Goal: Task Accomplishment & Management: Manage account settings

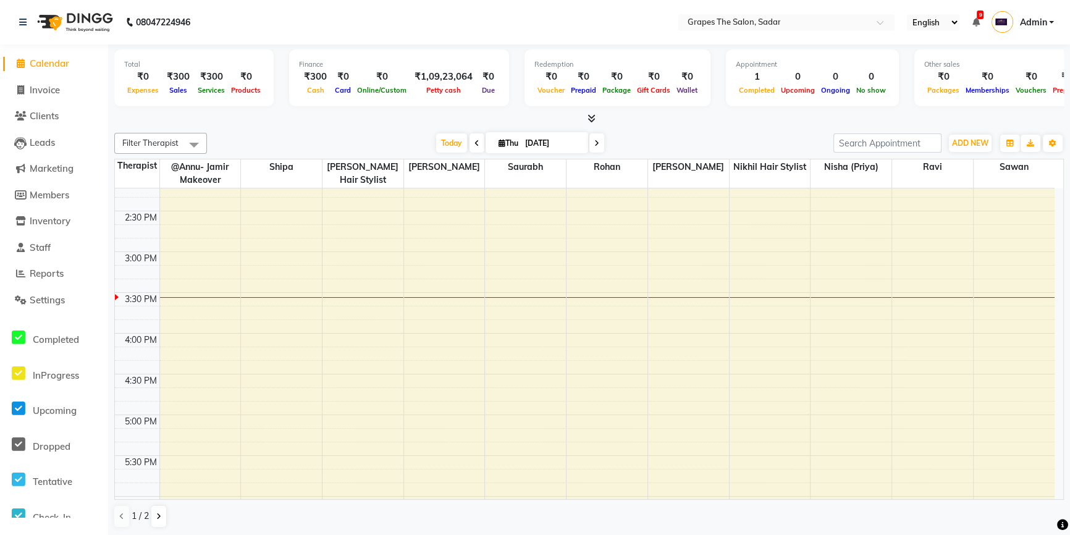
scroll to position [530, 0]
click at [606, 315] on div "8:00 AM 8:30 AM 9:00 AM 9:30 AM 10:00 AM 10:30 AM 11:00 AM 11:30 AM 12:00 PM 12…" at bounding box center [585, 230] width 940 height 1142
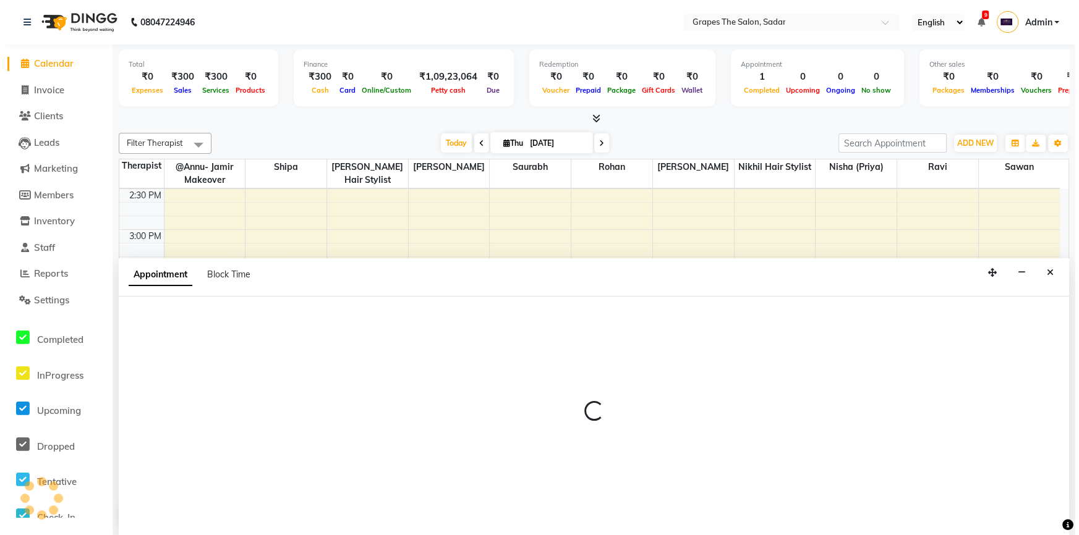
scroll to position [0, 0]
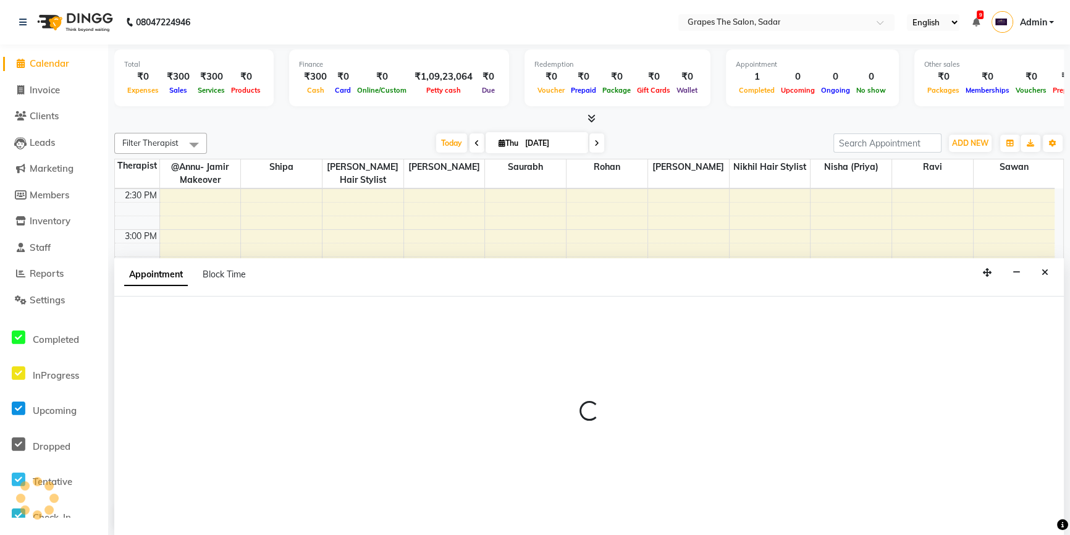
select select "86067"
select select "tentative"
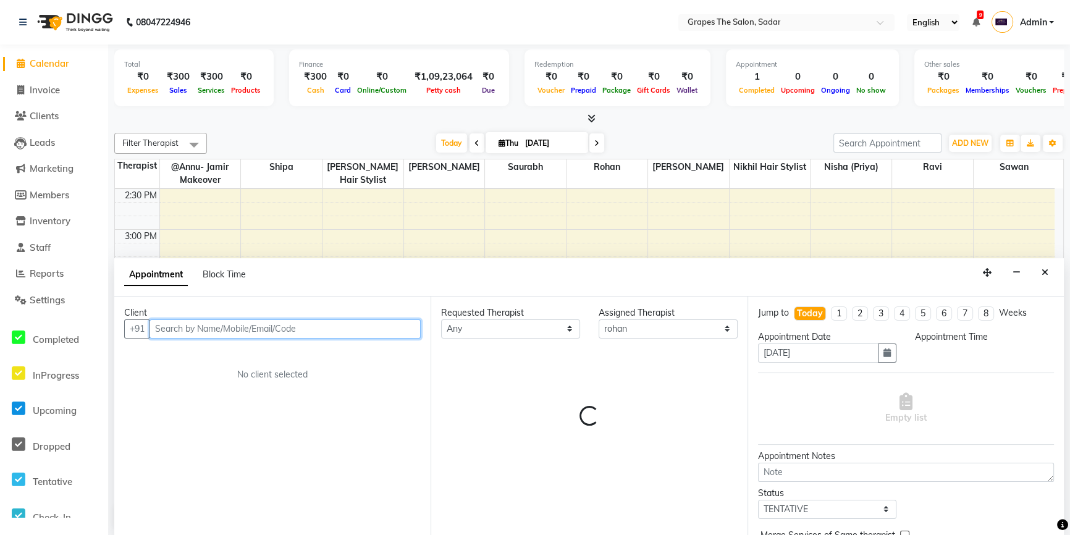
select select "960"
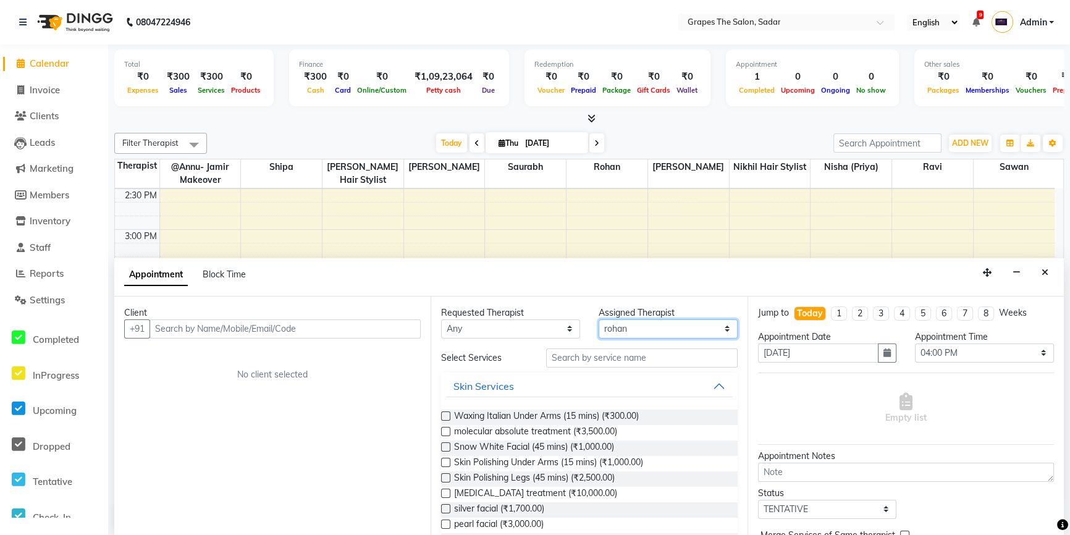
click at [646, 325] on select "Select @Annu- jamir makeover [PERSON_NAME] @[PERSON_NAME]-Asre Boss [PERSON_NAM…" at bounding box center [668, 329] width 139 height 19
select select "51713"
click at [599, 320] on select "Select @Annu- jamir makeover [PERSON_NAME] @[PERSON_NAME]-Asre Boss [PERSON_NAM…" at bounding box center [668, 329] width 139 height 19
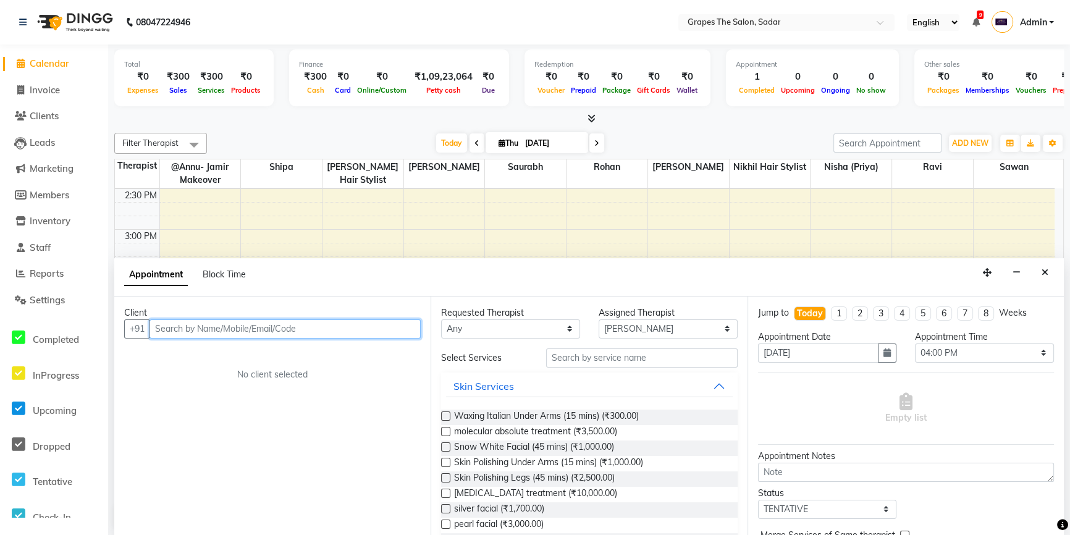
click at [275, 321] on input "text" at bounding box center [285, 329] width 271 height 19
type input "8806928928"
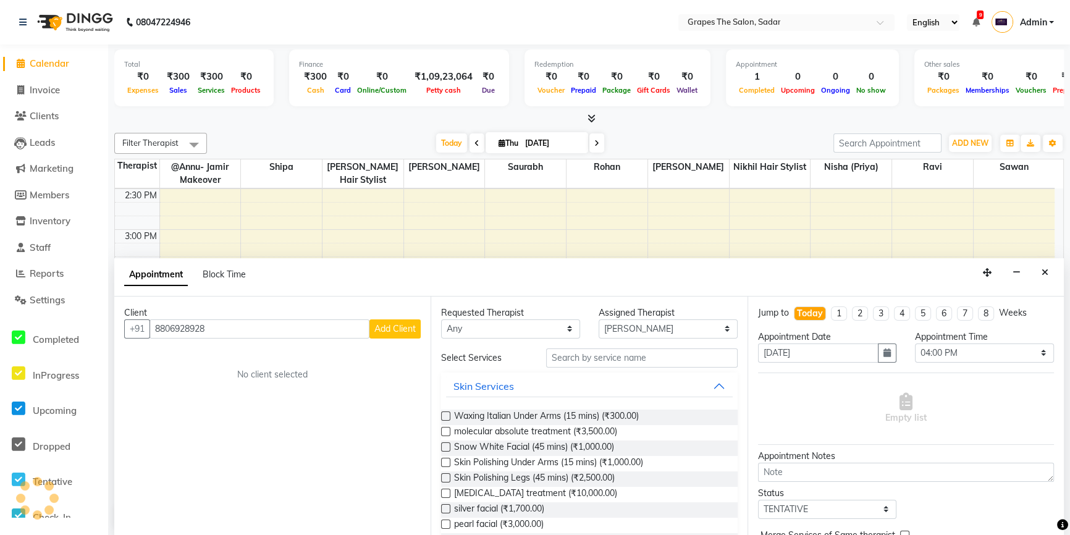
click at [375, 326] on span "Add Client" at bounding box center [395, 328] width 41 height 11
select select "22"
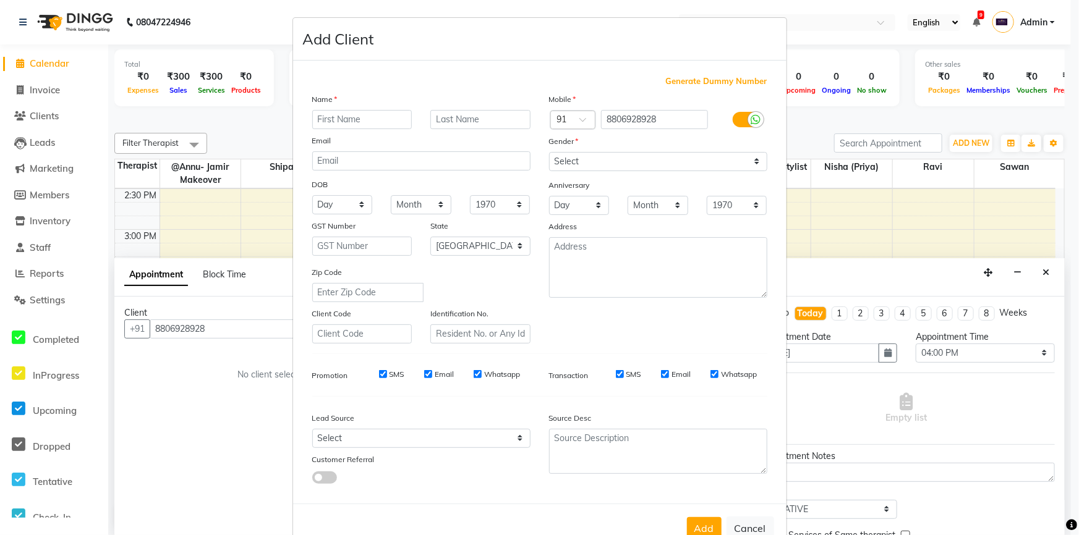
type input "d"
type input "[PERSON_NAME]"
click at [449, 117] on input "text" at bounding box center [480, 119] width 100 height 19
type input "sir"
click at [606, 161] on select "Select [DEMOGRAPHIC_DATA] [DEMOGRAPHIC_DATA] Other Prefer Not To Say" at bounding box center [658, 161] width 218 height 19
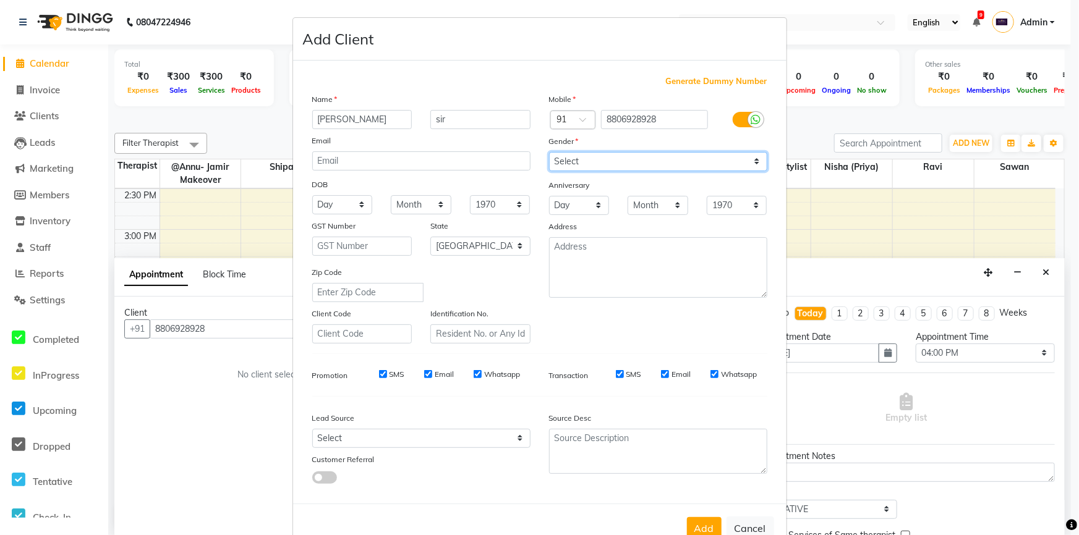
select select "[DEMOGRAPHIC_DATA]"
click at [549, 152] on select "Select [DEMOGRAPHIC_DATA] [DEMOGRAPHIC_DATA] Other Prefer Not To Say" at bounding box center [658, 161] width 218 height 19
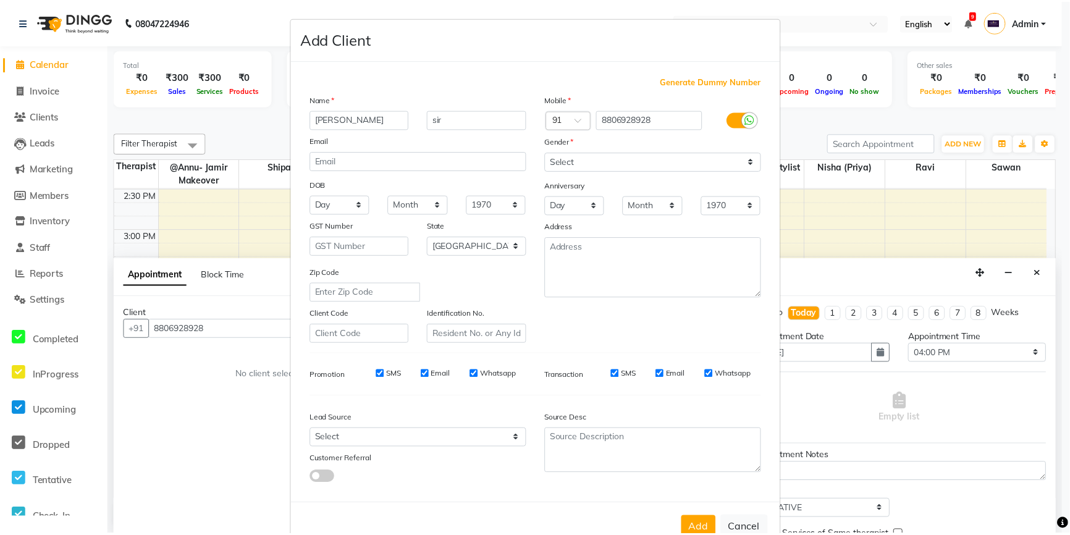
scroll to position [38, 0]
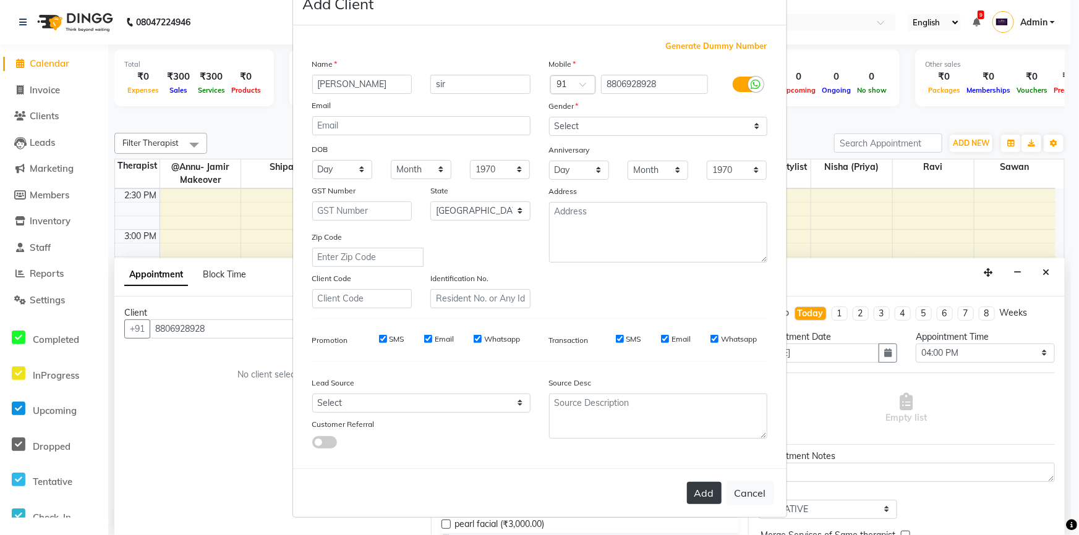
click at [697, 489] on button "Add" at bounding box center [704, 493] width 35 height 22
select select
select select "null"
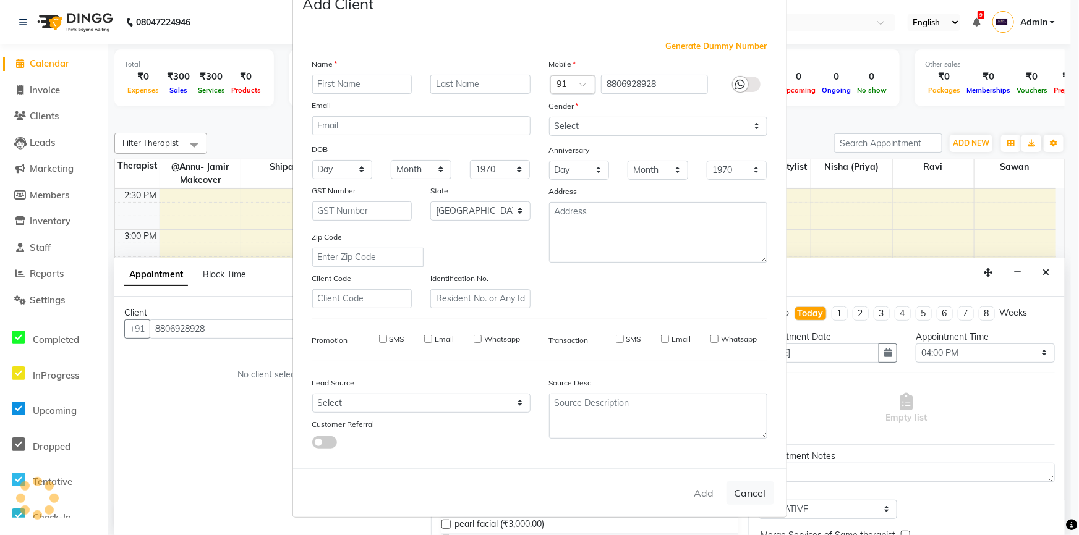
select select
checkbox input "false"
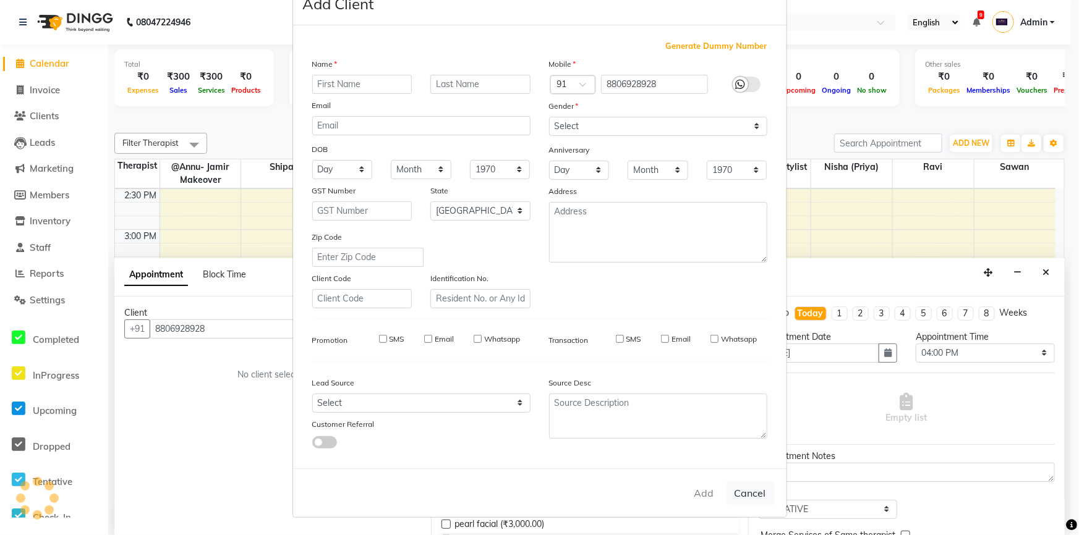
checkbox input "false"
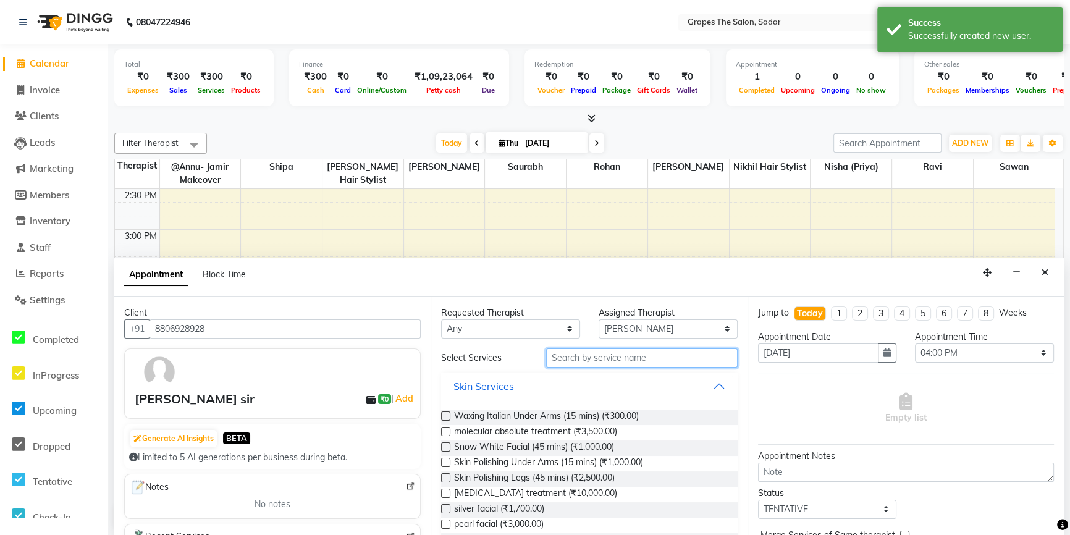
click at [577, 353] on input "text" at bounding box center [642, 358] width 192 height 19
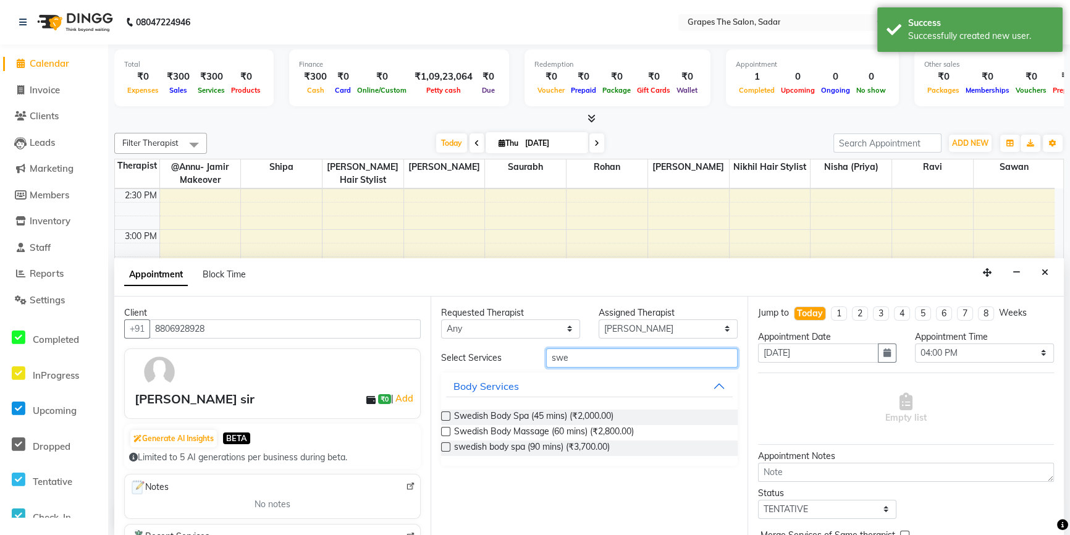
type input "swe"
click at [444, 434] on label at bounding box center [445, 431] width 9 height 9
click at [444, 434] on input "checkbox" at bounding box center [445, 433] width 8 height 8
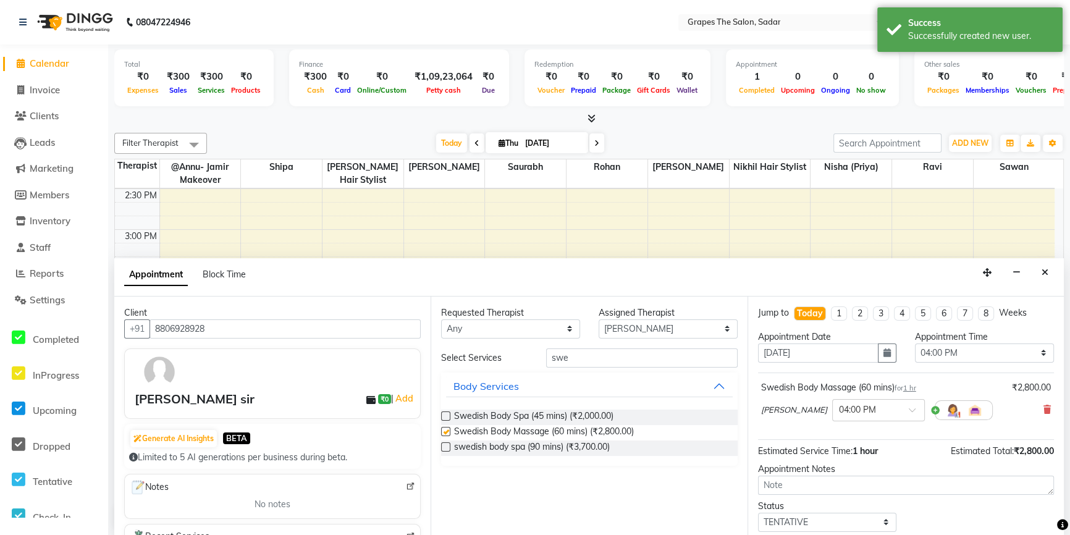
checkbox input "false"
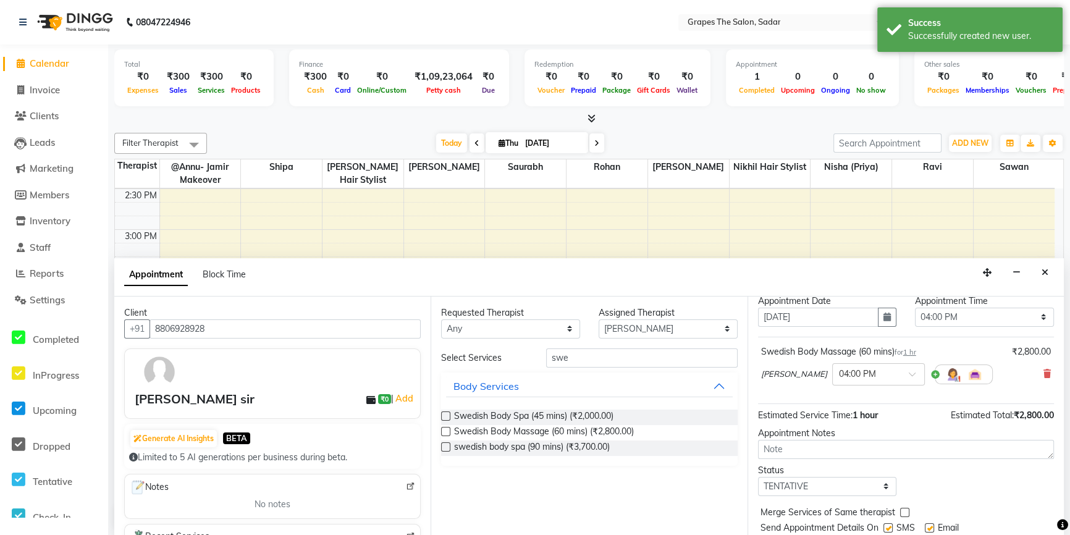
scroll to position [0, 0]
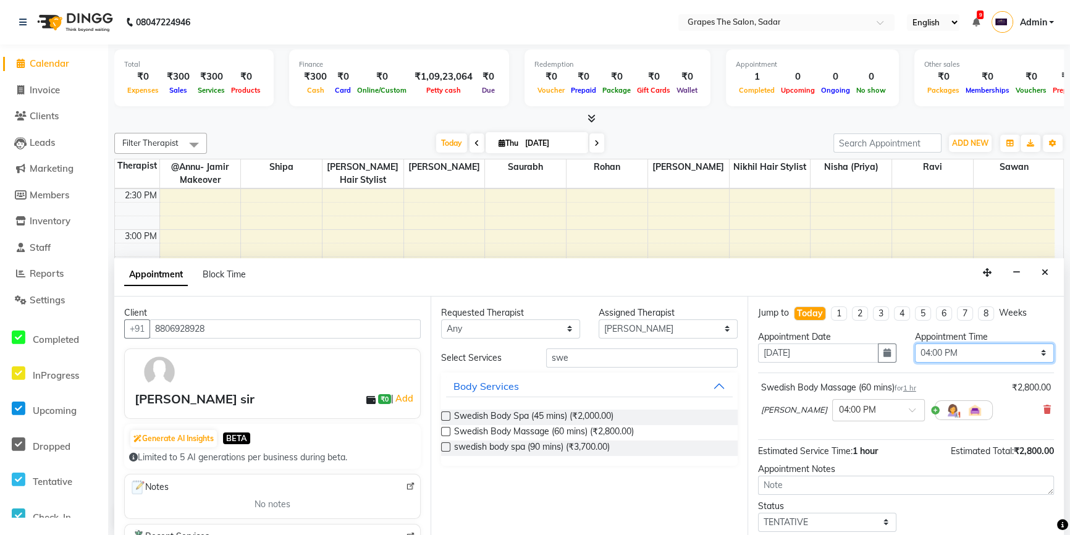
click at [972, 352] on select "Select 09:00 AM 09:15 AM 09:30 AM 09:45 AM 10:00 AM 10:15 AM 10:30 AM 10:45 AM …" at bounding box center [984, 353] width 139 height 19
select select "975"
click at [915, 344] on select "Select 09:00 AM 09:15 AM 09:30 AM 09:45 AM 10:00 AM 10:15 AM 10:30 AM 10:45 AM …" at bounding box center [984, 353] width 139 height 19
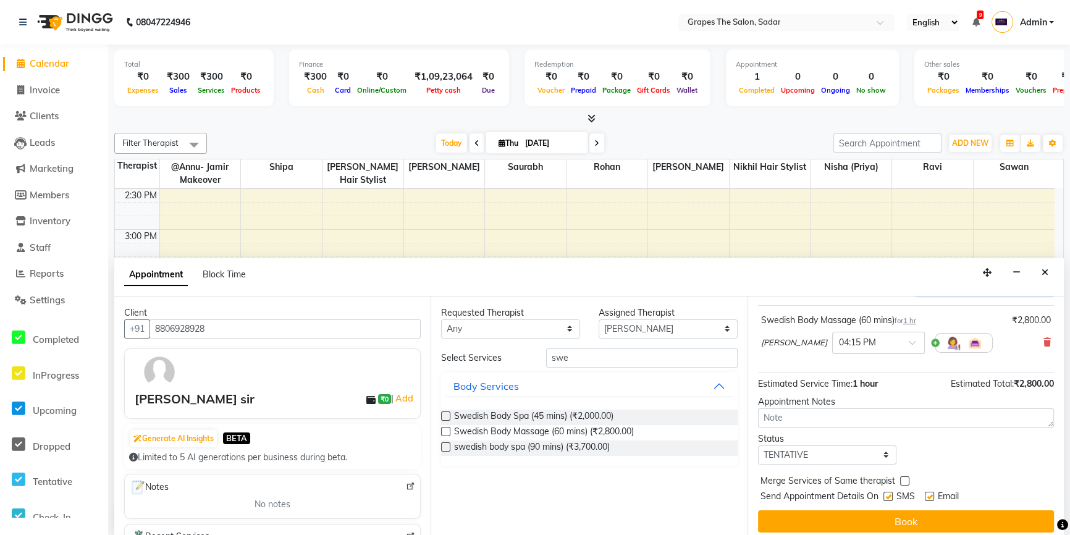
scroll to position [73, 0]
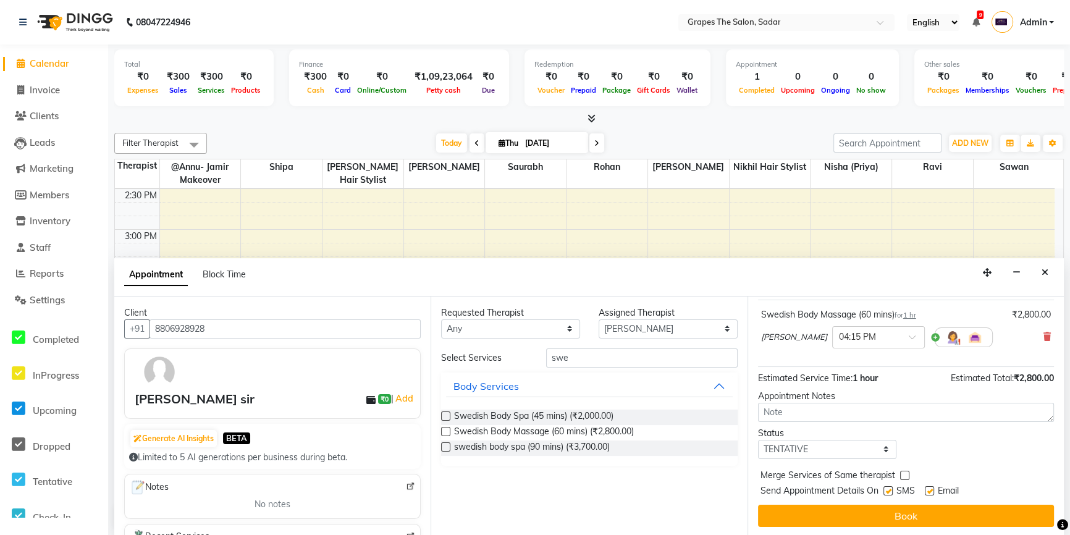
click at [927, 489] on label at bounding box center [929, 490] width 9 height 9
click at [927, 489] on input "checkbox" at bounding box center [929, 492] width 8 height 8
checkbox input "false"
click at [891, 490] on label at bounding box center [888, 490] width 9 height 9
click at [891, 490] on input "checkbox" at bounding box center [888, 492] width 8 height 8
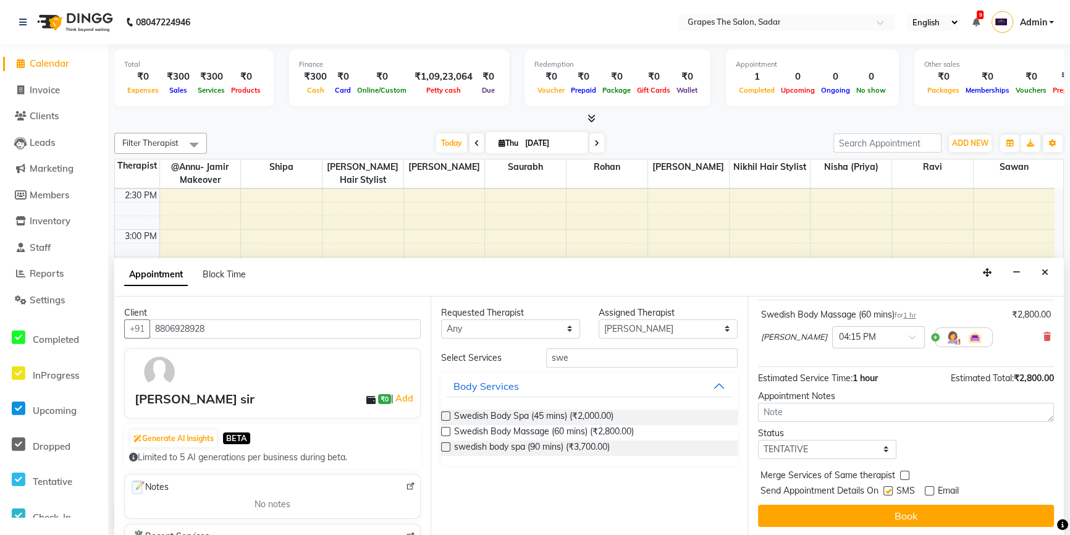
checkbox input "false"
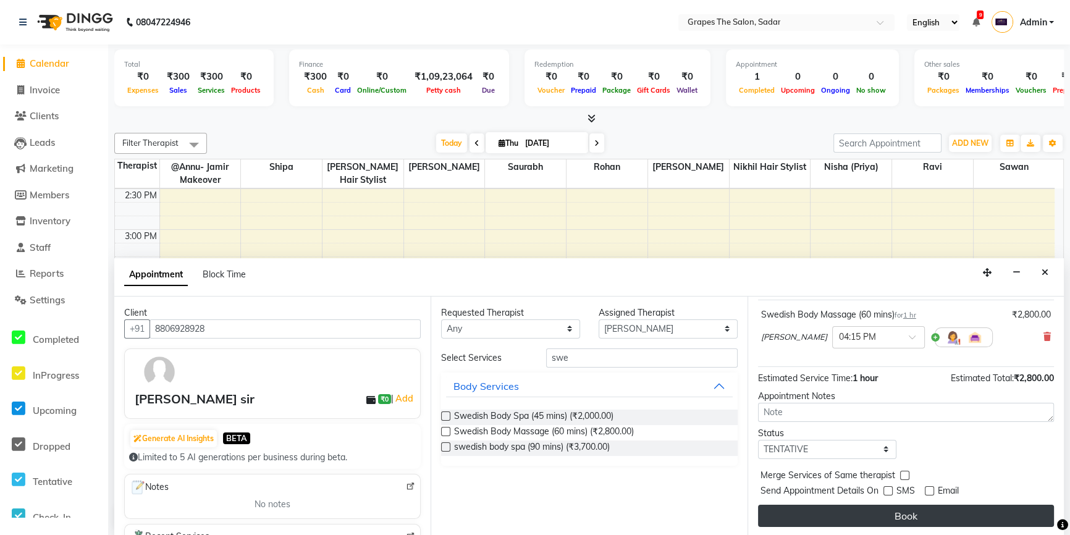
click at [889, 509] on button "Book" at bounding box center [906, 516] width 296 height 22
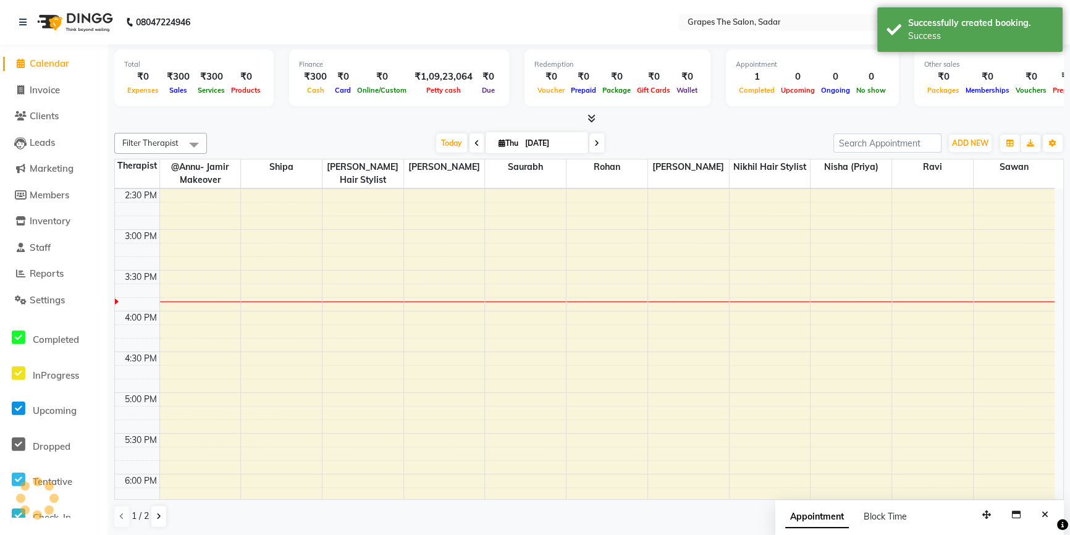
scroll to position [0, 0]
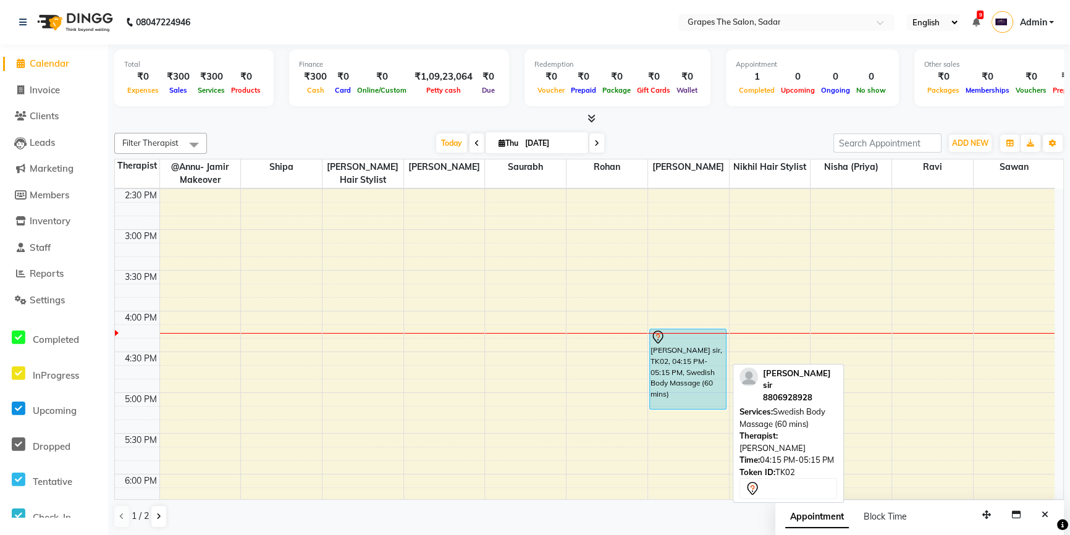
click at [682, 336] on div at bounding box center [688, 337] width 75 height 15
select select "7"
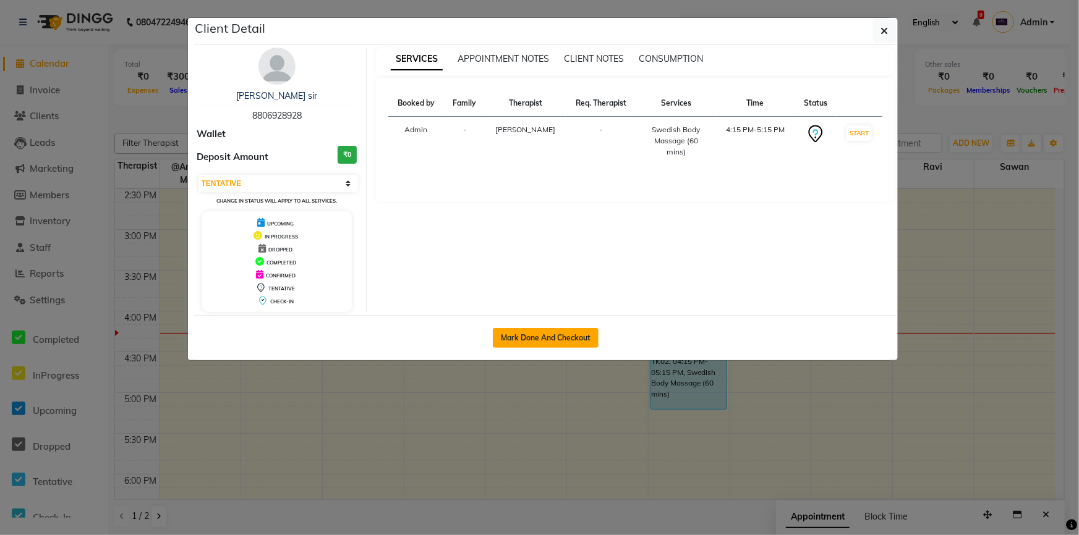
click at [557, 344] on button "Mark Done And Checkout" at bounding box center [546, 338] width 106 height 20
select select "service"
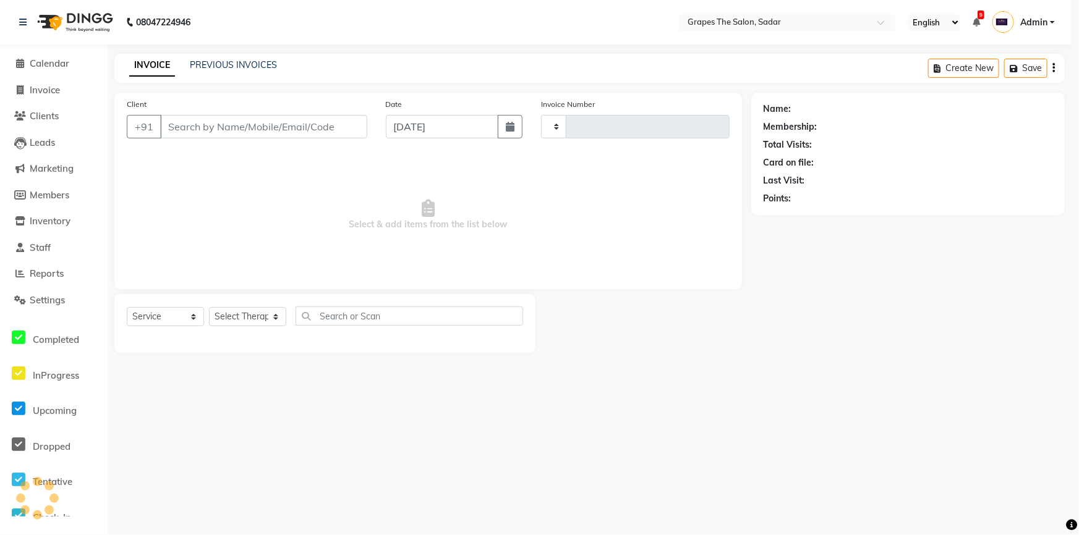
type input "1498"
select select "55"
type input "8806928928"
select select "51713"
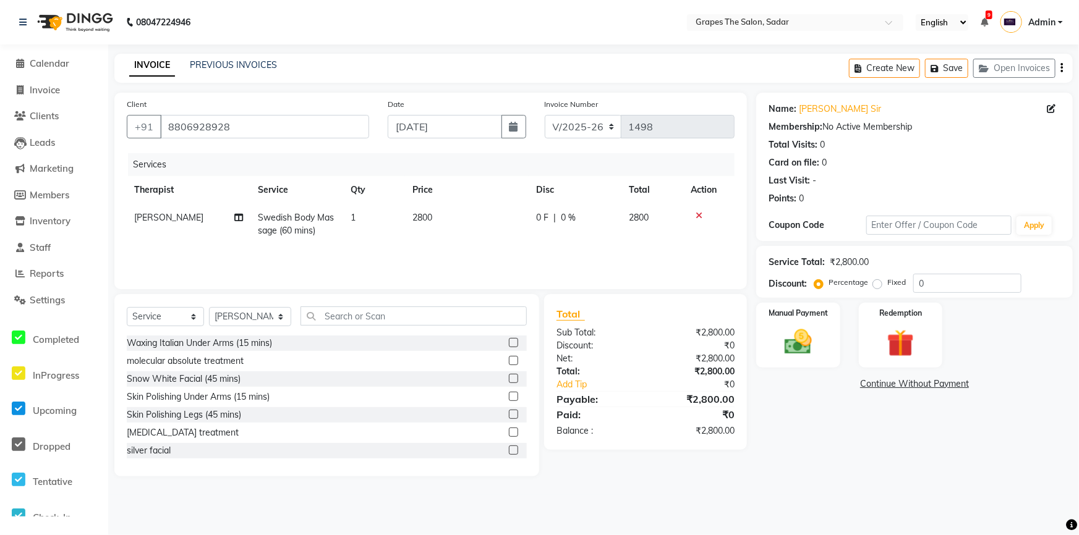
click at [426, 213] on span "2800" at bounding box center [422, 217] width 20 height 11
select select "51713"
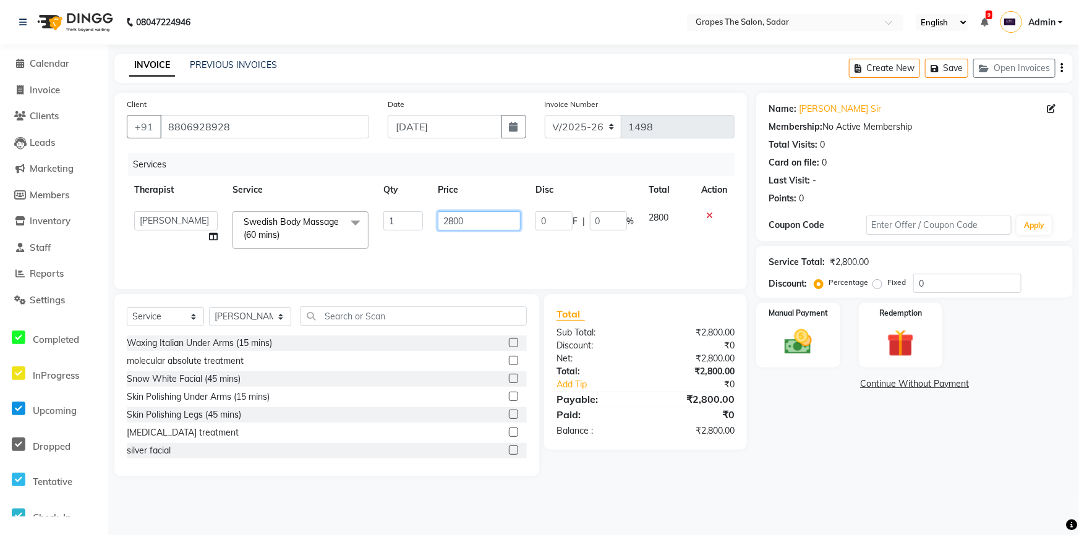
click at [451, 217] on input "2800" at bounding box center [479, 220] width 82 height 19
click at [460, 218] on input "2800" at bounding box center [479, 220] width 82 height 19
click at [454, 224] on input "2800" at bounding box center [479, 220] width 82 height 19
type input "2000"
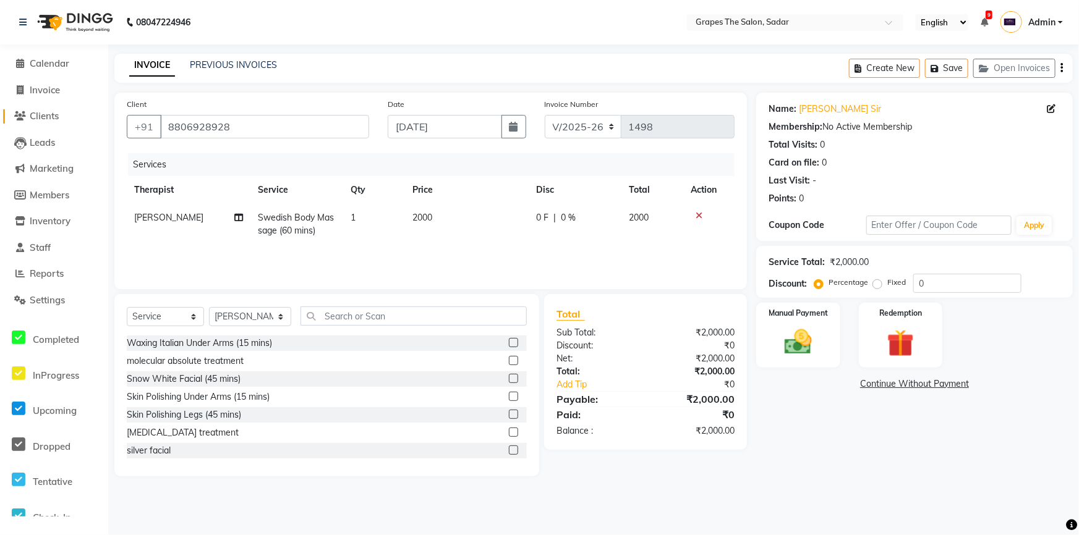
click at [36, 113] on span "Clients" at bounding box center [44, 116] width 29 height 12
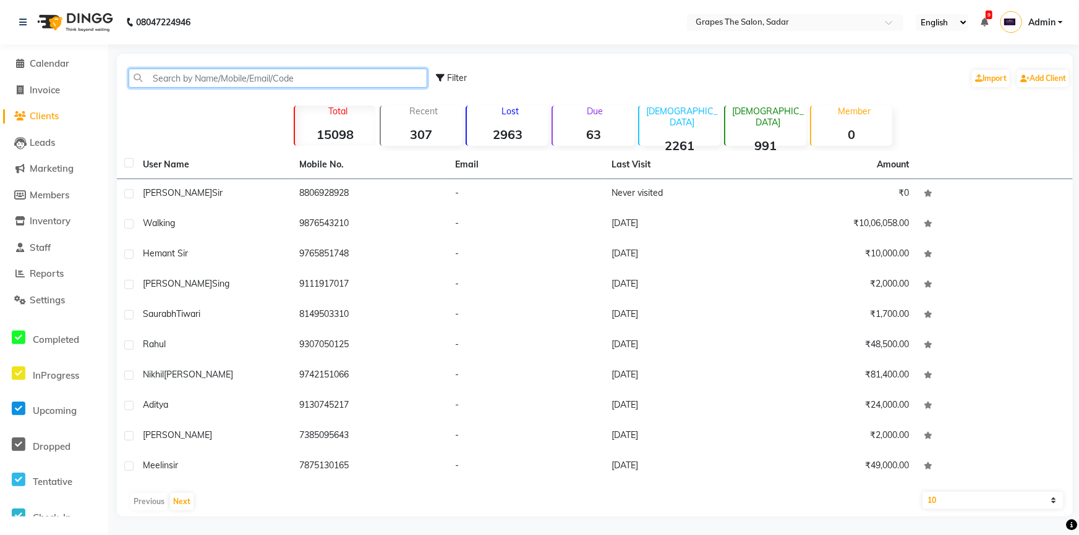
click at [183, 80] on input "text" at bounding box center [278, 78] width 299 height 19
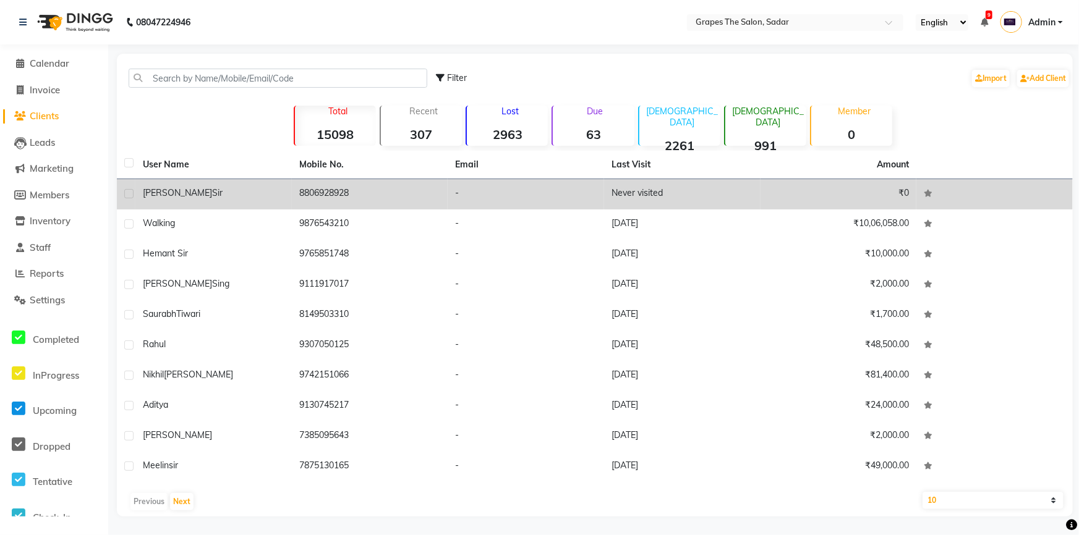
click at [148, 192] on span "[PERSON_NAME]" at bounding box center [177, 192] width 69 height 11
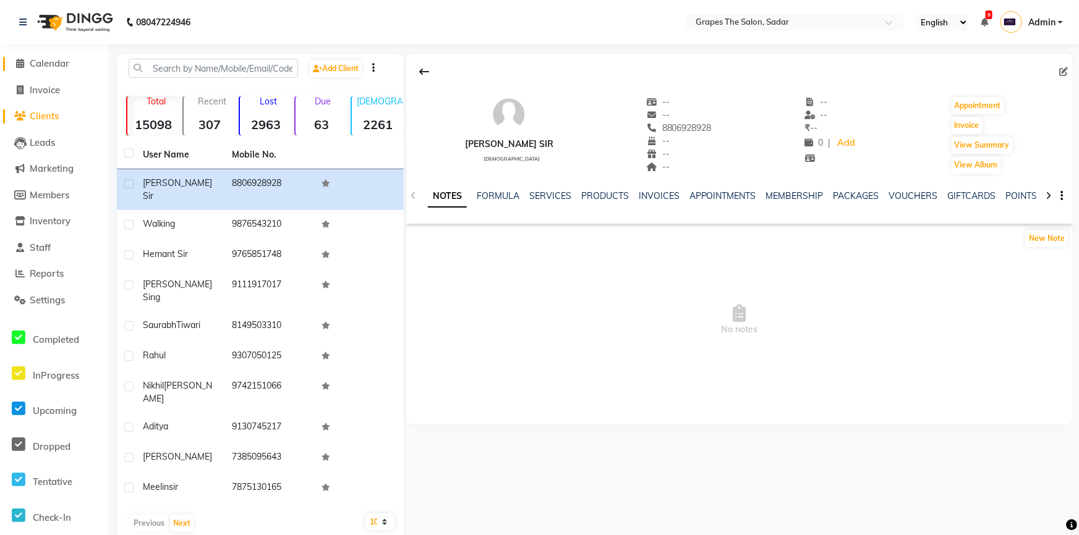
click at [49, 64] on span "Calendar" at bounding box center [50, 63] width 40 height 12
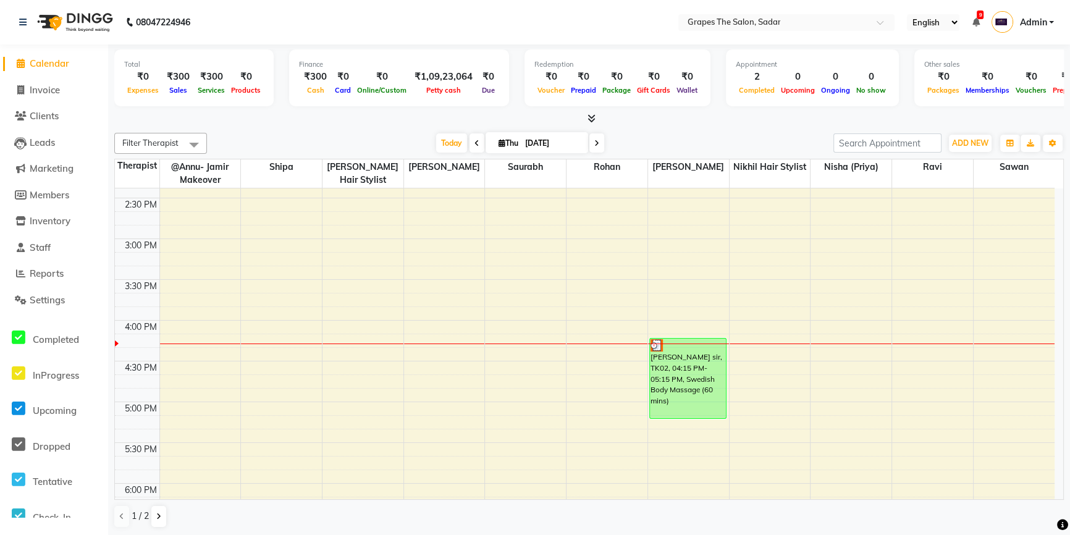
scroll to position [538, 0]
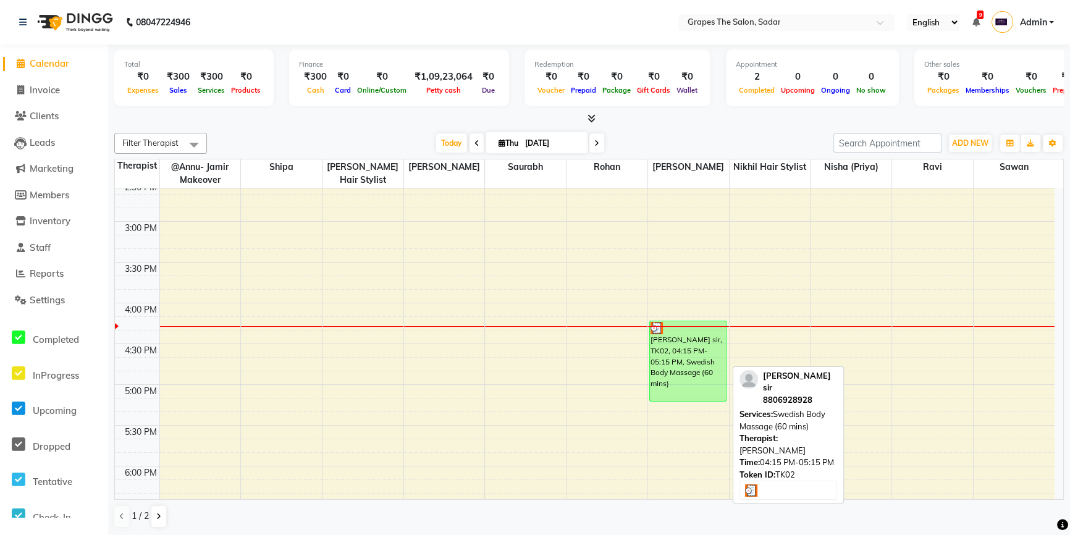
click at [663, 349] on div "[PERSON_NAME] sir, TK02, 04:15 PM-05:15 PM, Swedish Body Massage (60 mins)" at bounding box center [688, 361] width 76 height 80
select select "3"
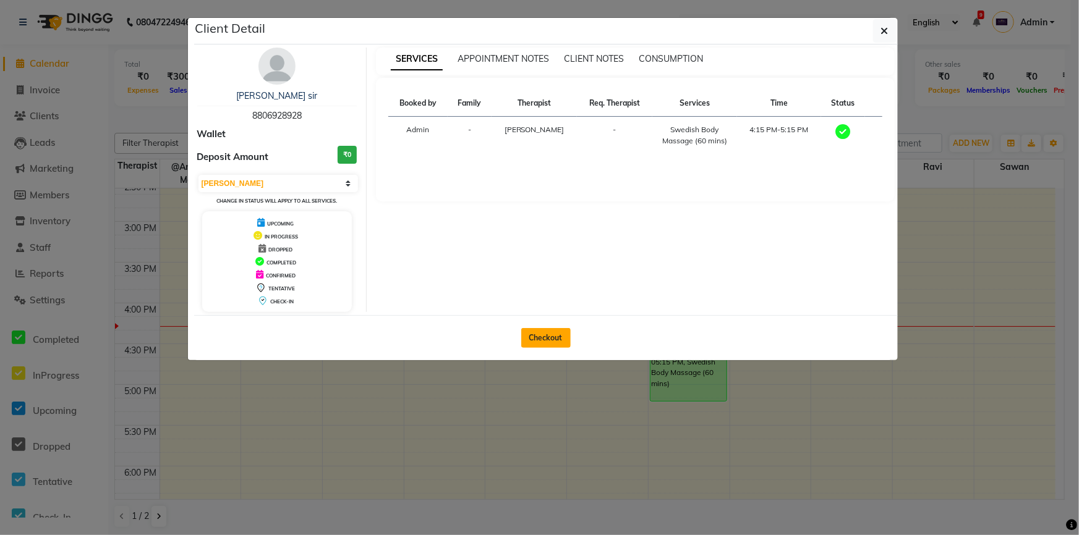
click at [551, 334] on button "Checkout" at bounding box center [545, 338] width 49 height 20
select select "55"
select select "service"
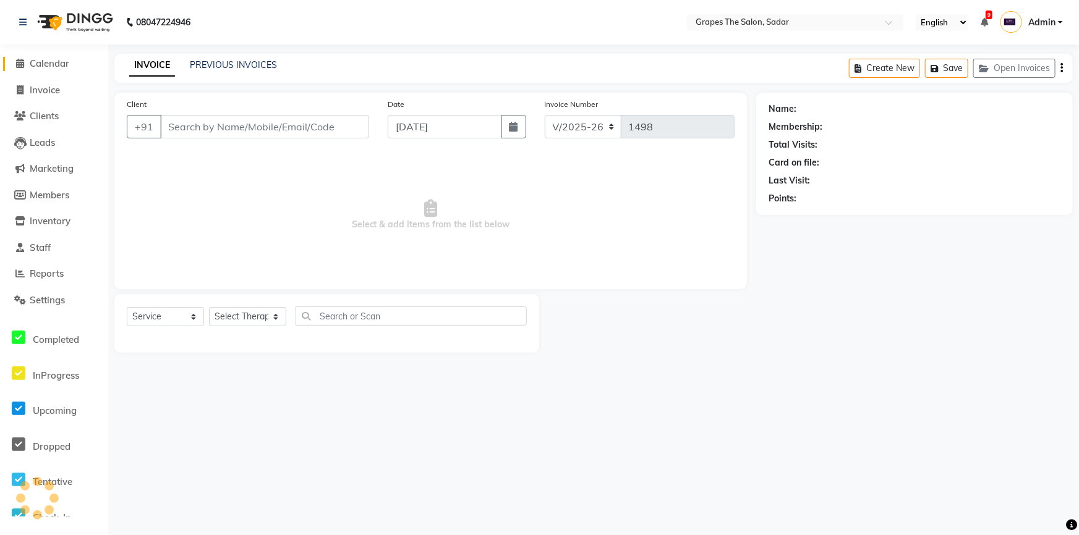
type input "8806928928"
select select "51713"
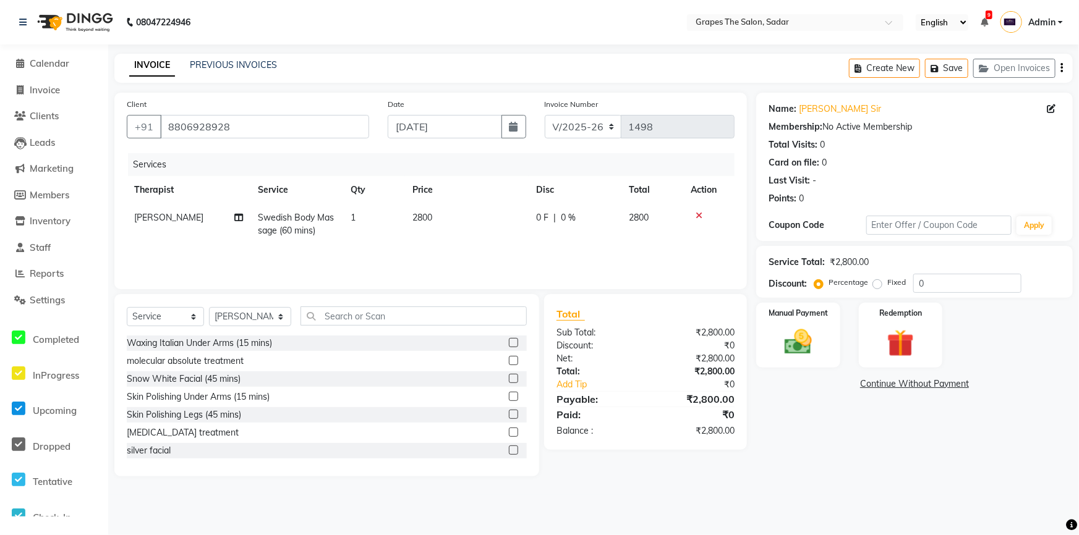
click at [420, 216] on span "2800" at bounding box center [422, 217] width 20 height 11
select select "51713"
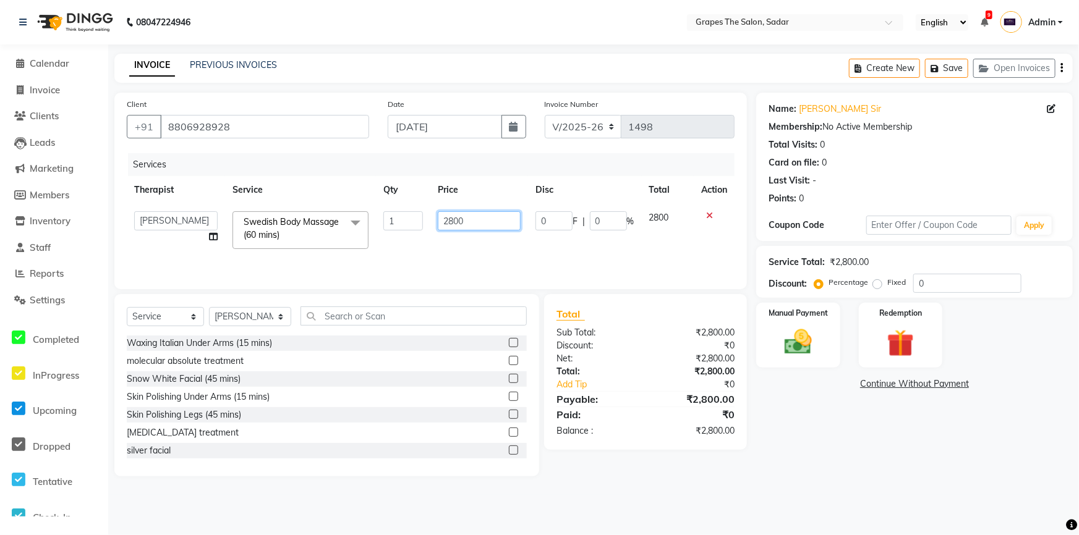
click at [454, 219] on input "2800" at bounding box center [479, 220] width 82 height 19
type input "2000"
click at [893, 434] on div "Name: [PERSON_NAME] Sir Membership: No Active Membership Total Visits: 0 Card o…" at bounding box center [919, 285] width 326 height 384
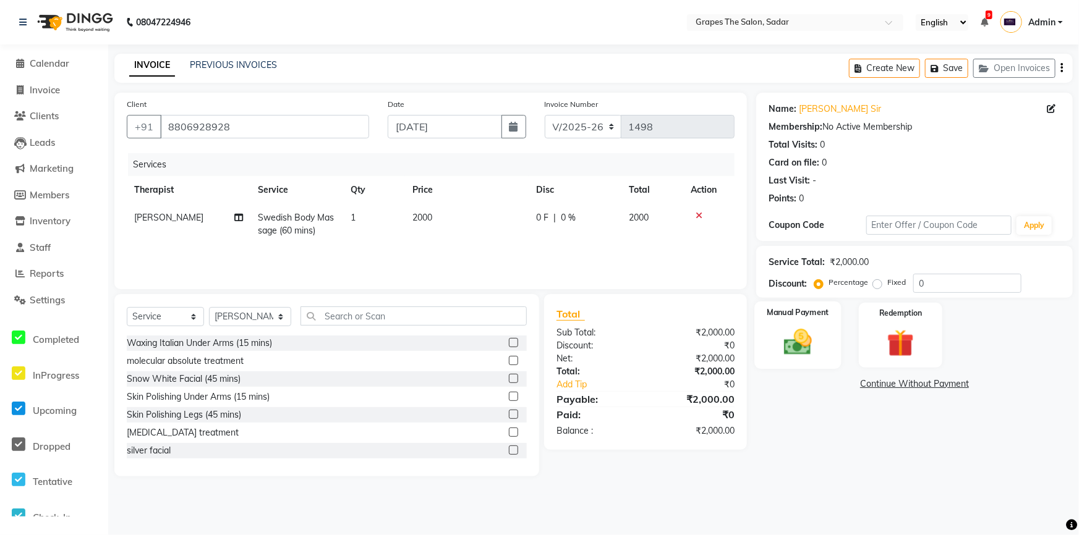
click at [809, 347] on img at bounding box center [798, 342] width 46 height 33
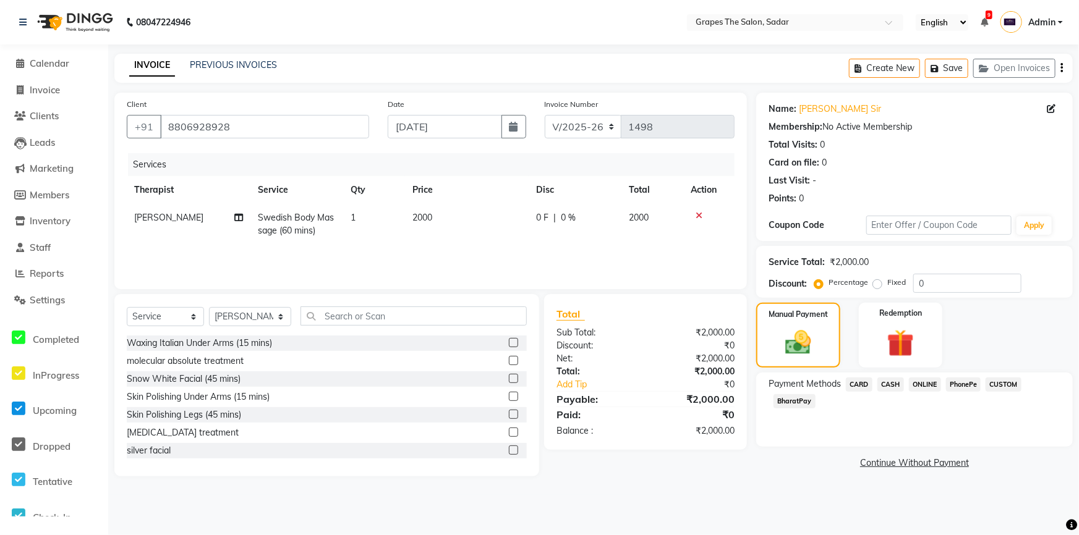
click at [924, 382] on span "ONLINE" at bounding box center [925, 385] width 32 height 14
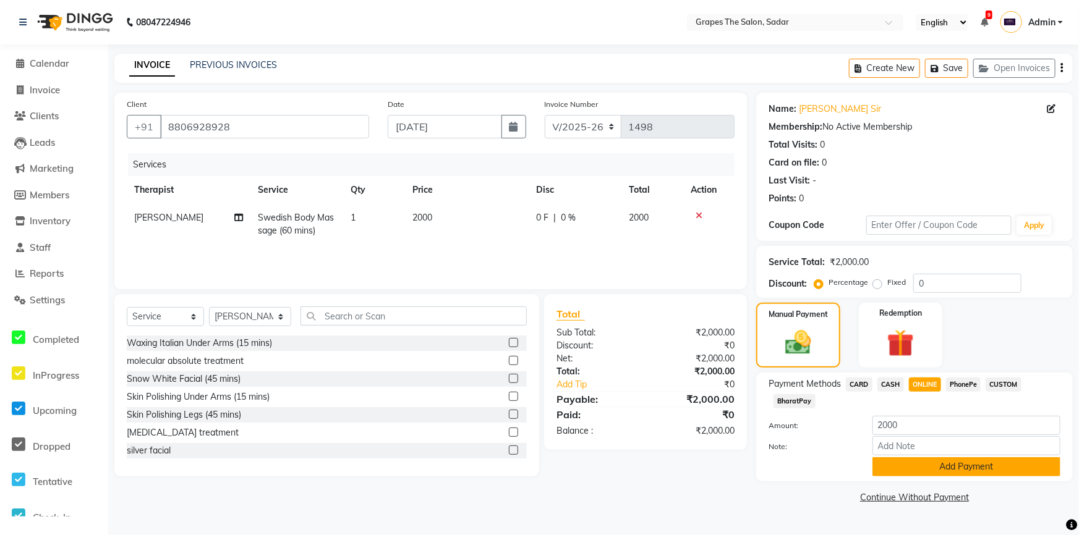
click at [1028, 466] on button "Add Payment" at bounding box center [966, 466] width 188 height 19
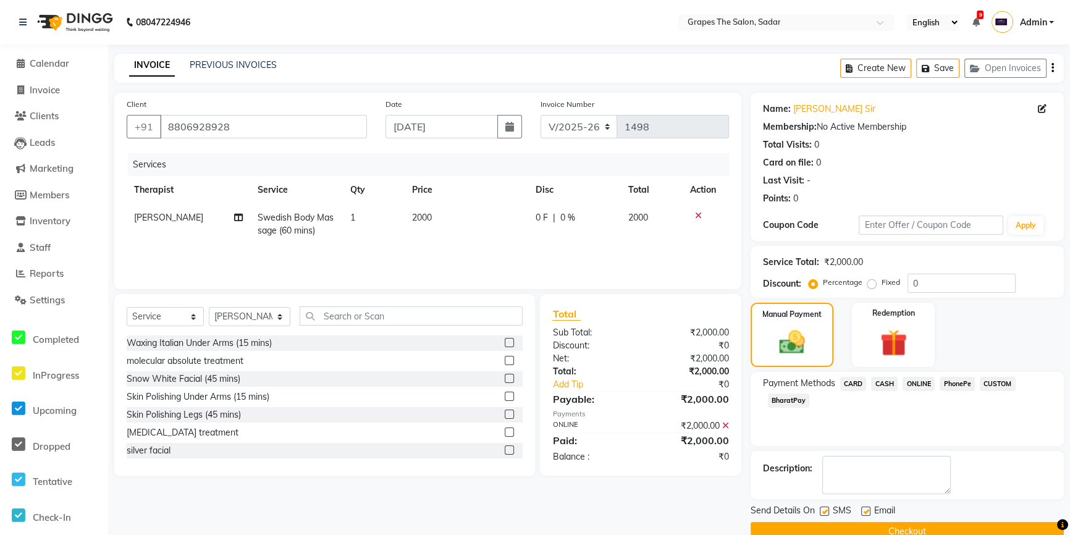
scroll to position [24, 0]
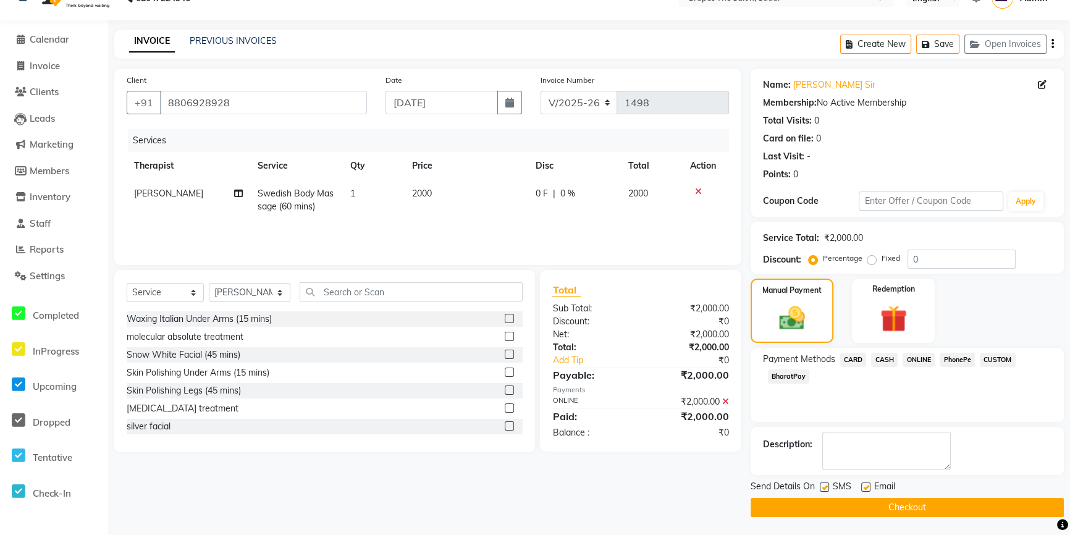
click at [871, 488] on div "Email" at bounding box center [884, 487] width 44 height 15
click at [866, 488] on label at bounding box center [866, 487] width 9 height 9
click at [866, 488] on input "checkbox" at bounding box center [866, 488] width 8 height 8
checkbox input "false"
click at [822, 488] on label at bounding box center [824, 487] width 9 height 9
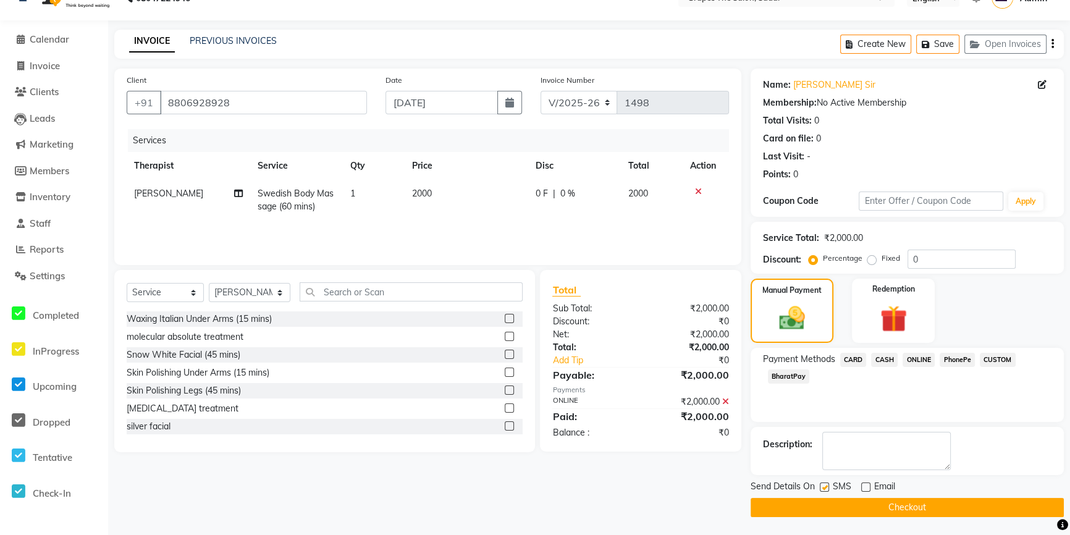
click at [822, 488] on input "checkbox" at bounding box center [824, 488] width 8 height 8
checkbox input "false"
click at [847, 506] on button "Checkout" at bounding box center [907, 507] width 313 height 19
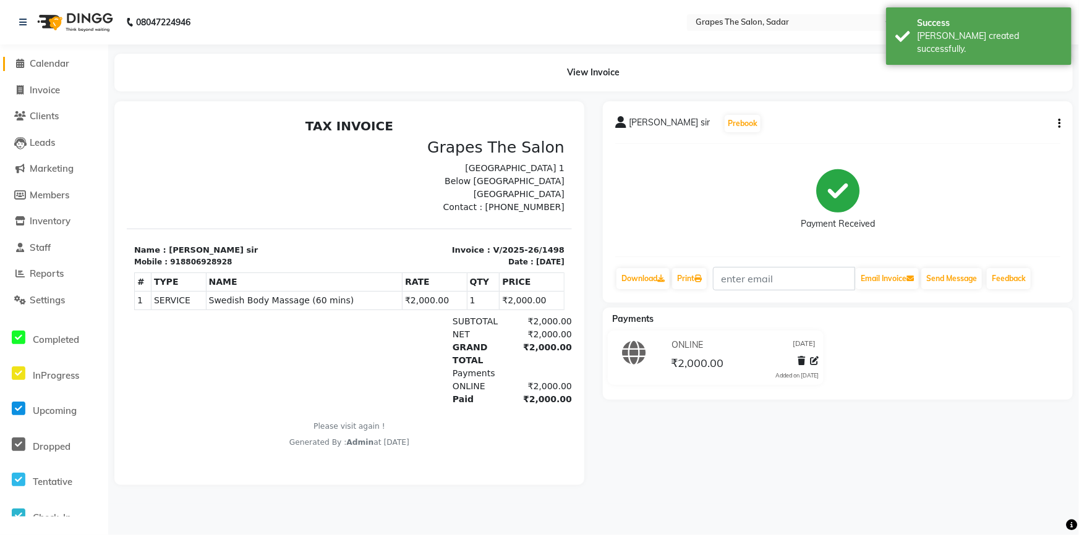
click at [53, 66] on span "Calendar" at bounding box center [50, 63] width 40 height 12
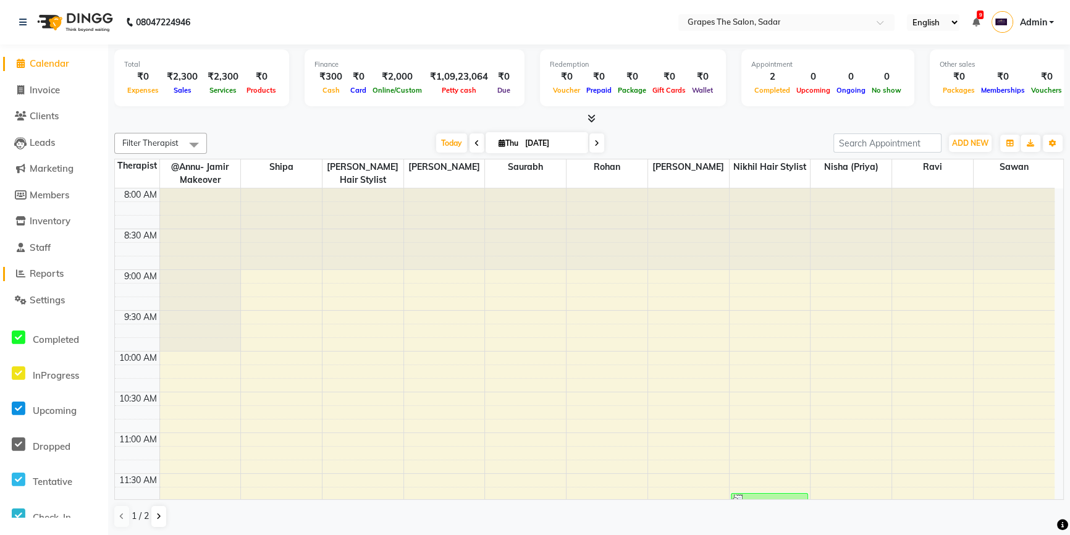
click at [49, 276] on span "Reports" at bounding box center [47, 274] width 34 height 12
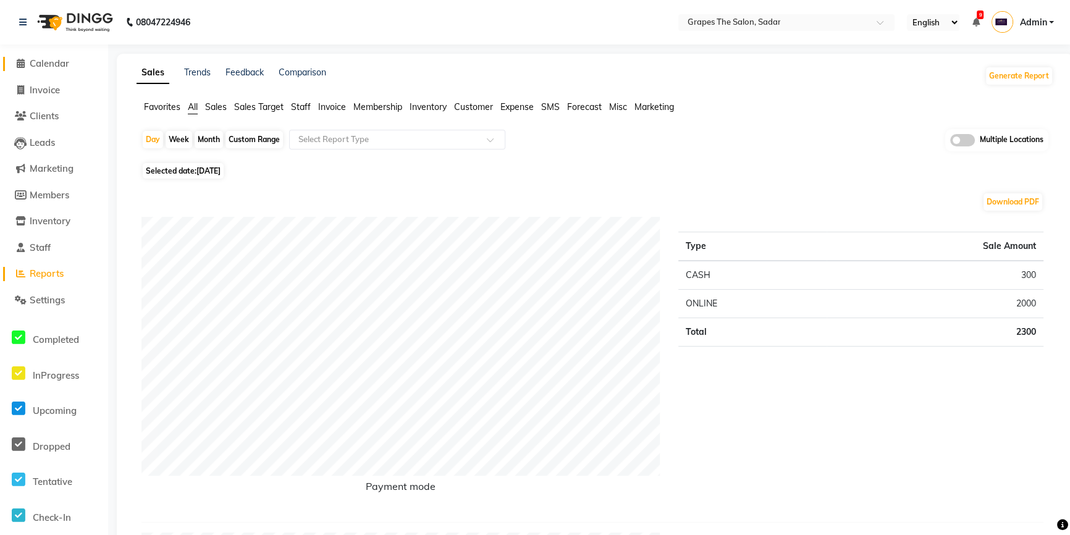
click at [72, 61] on link "Calendar" at bounding box center [54, 64] width 102 height 14
